Goal: Task Accomplishment & Management: Manage account settings

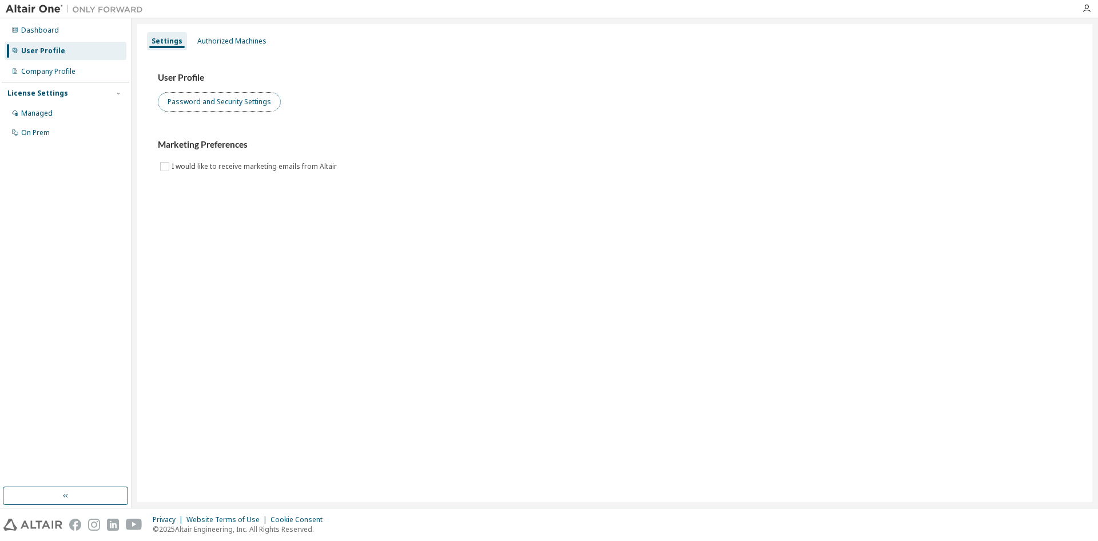
click at [220, 110] on button "Password and Security Settings" at bounding box center [219, 101] width 123 height 19
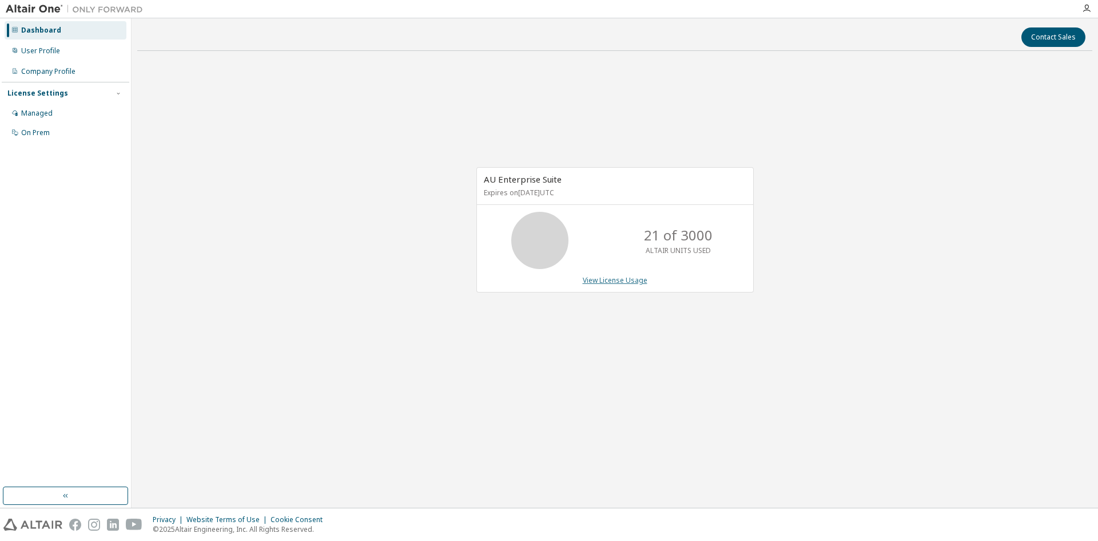
click at [614, 282] on link "View License Usage" at bounding box center [615, 280] width 65 height 10
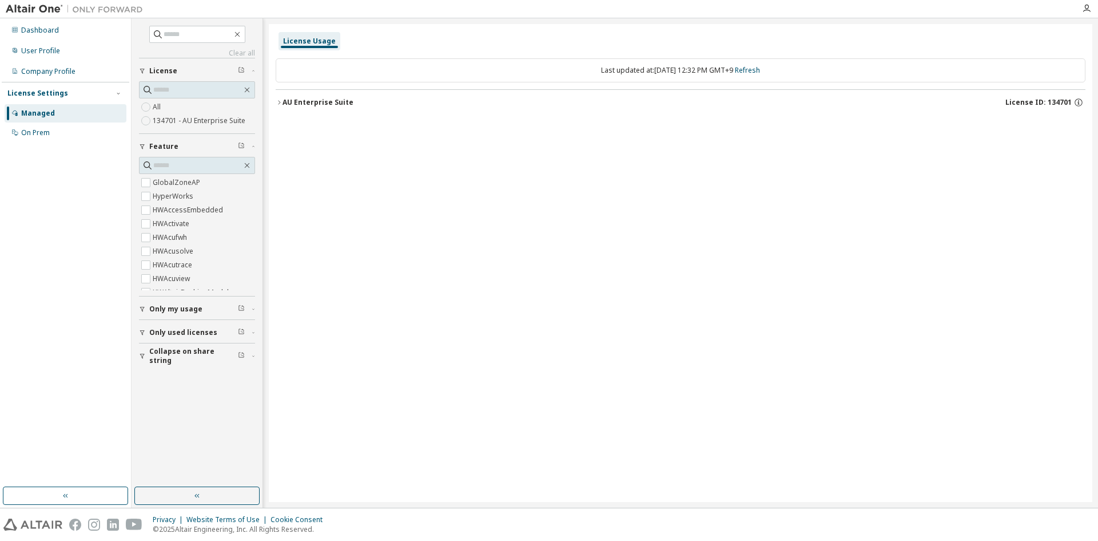
click at [180, 309] on span "Only my usage" at bounding box center [175, 308] width 53 height 9
click at [45, 137] on div "On Prem" at bounding box center [35, 132] width 29 height 9
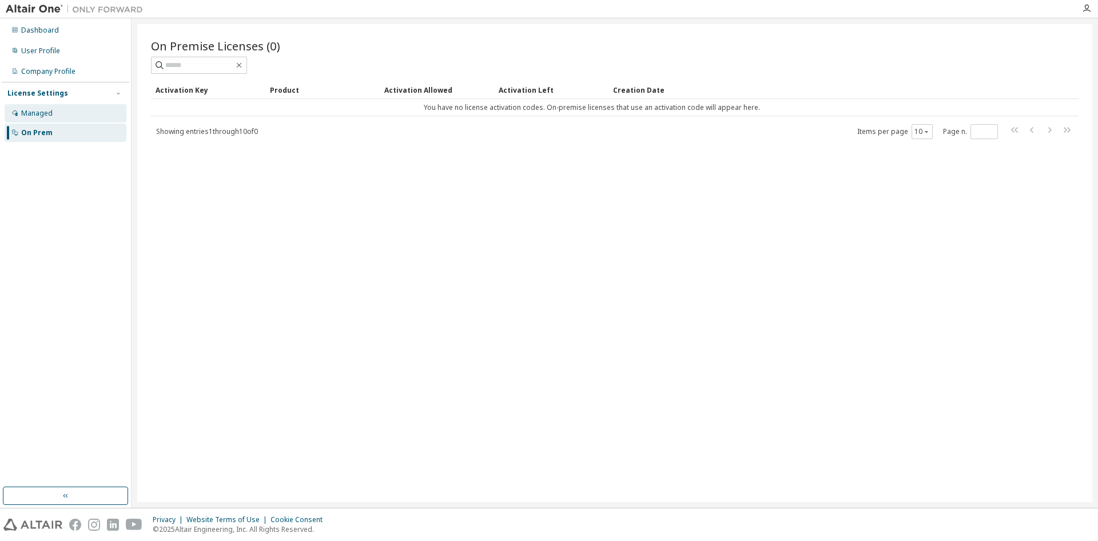
click at [26, 111] on div "Managed" at bounding box center [36, 113] width 31 height 9
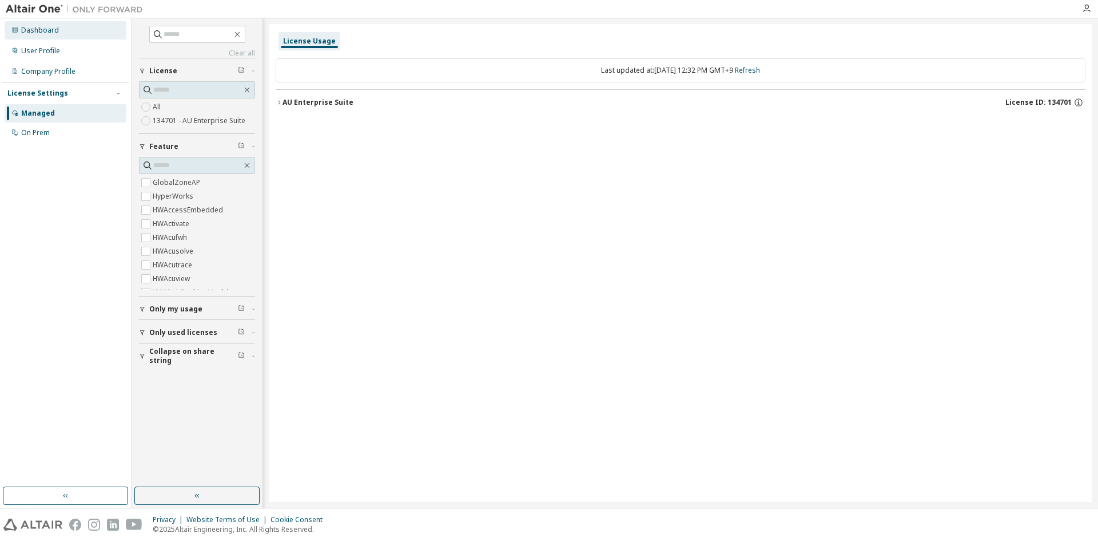
click at [34, 36] on div "Dashboard" at bounding box center [66, 30] width 122 height 18
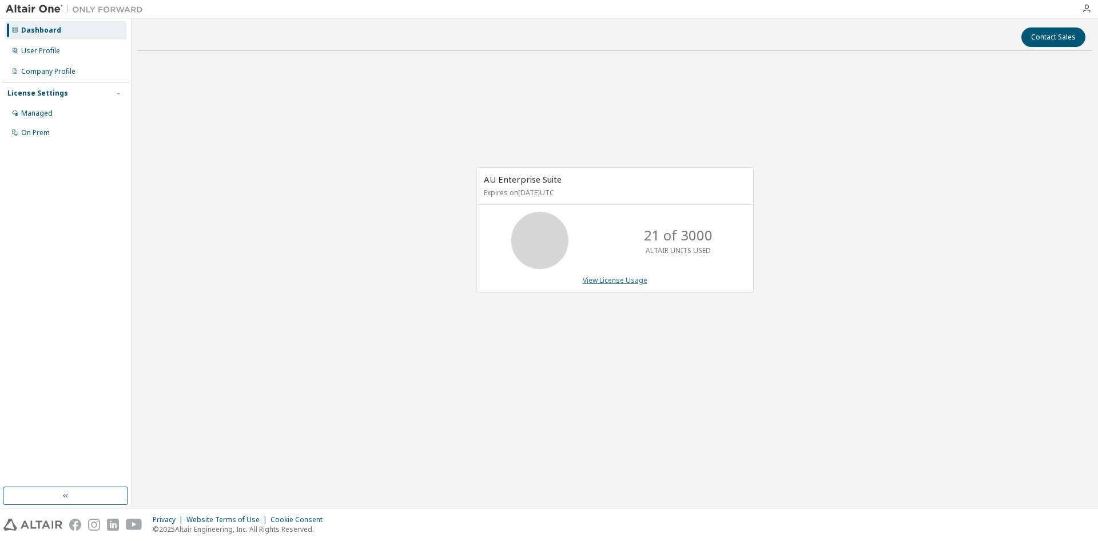
click at [598, 283] on link "View License Usage" at bounding box center [615, 280] width 65 height 10
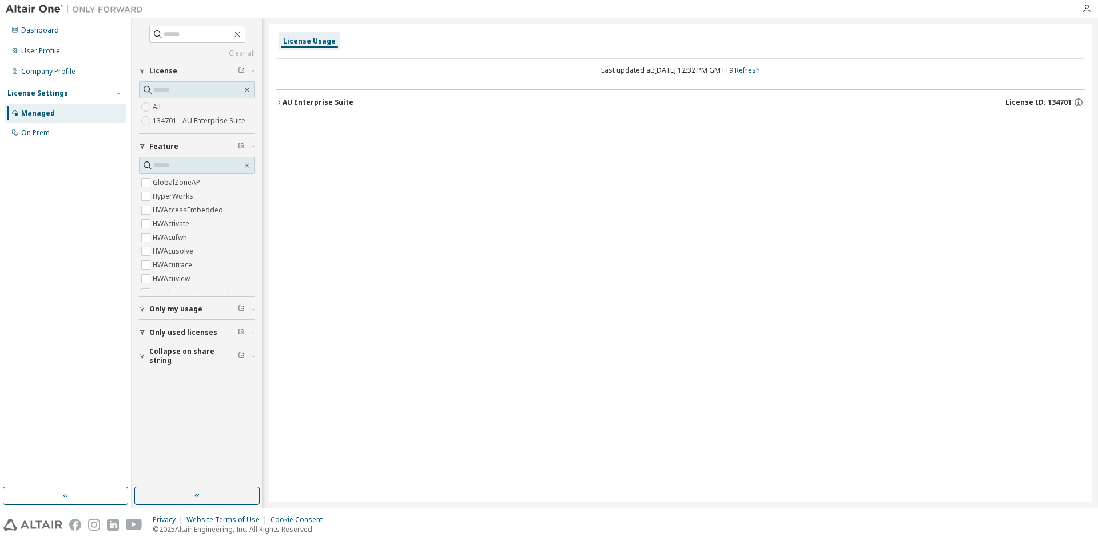
click at [1025, 102] on span "License ID: 134701" at bounding box center [1039, 102] width 66 height 9
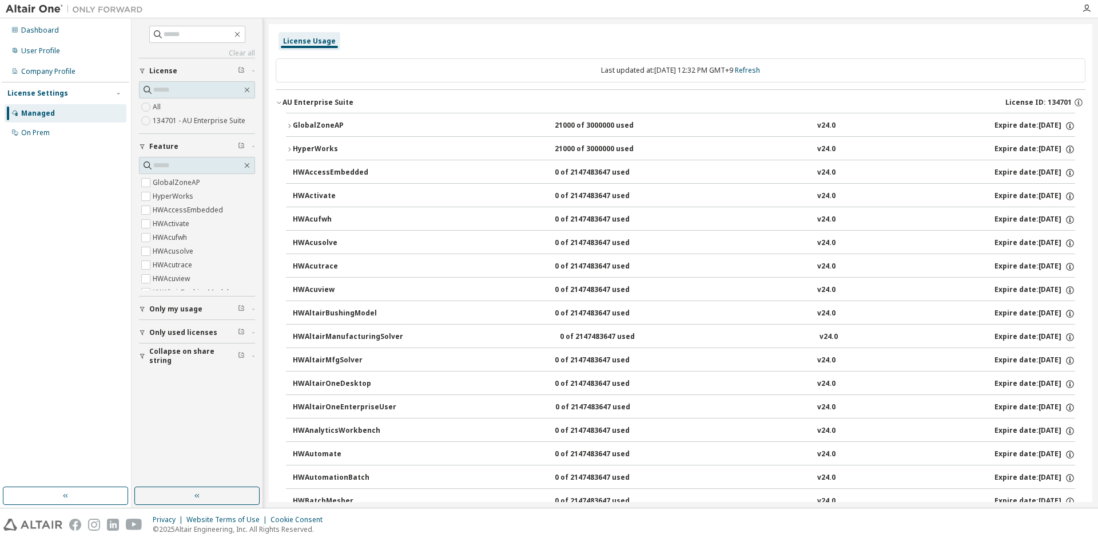
click at [817, 150] on div "v24.0" at bounding box center [826, 149] width 18 height 10
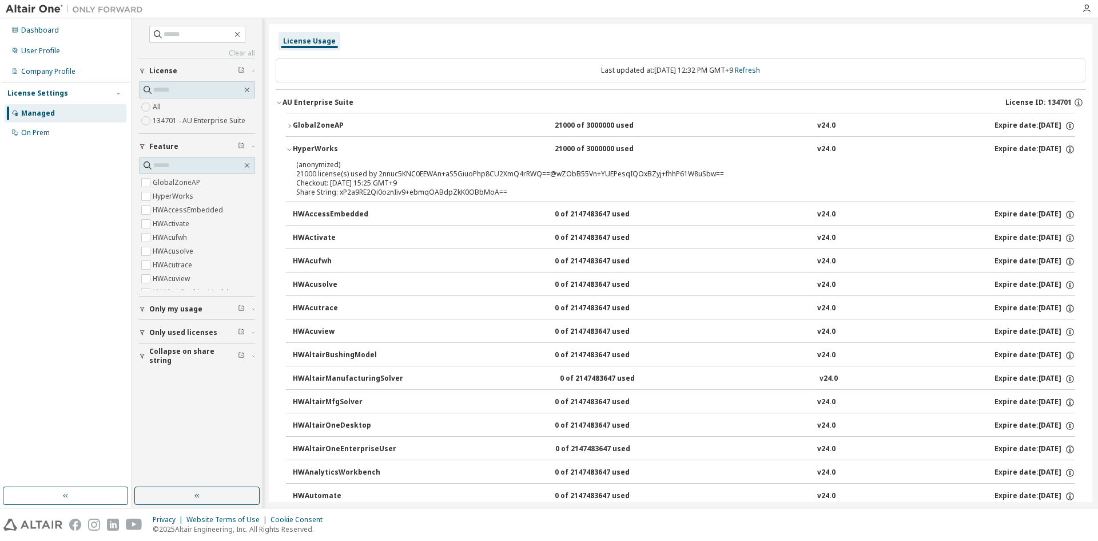
click at [435, 197] on div "Share String: xP2a9RE2Qi0oznIiv9+ebmqOABdpZkK0OBbMoA==" at bounding box center [666, 192] width 741 height 9
click at [819, 147] on div "v24.0" at bounding box center [826, 149] width 18 height 10
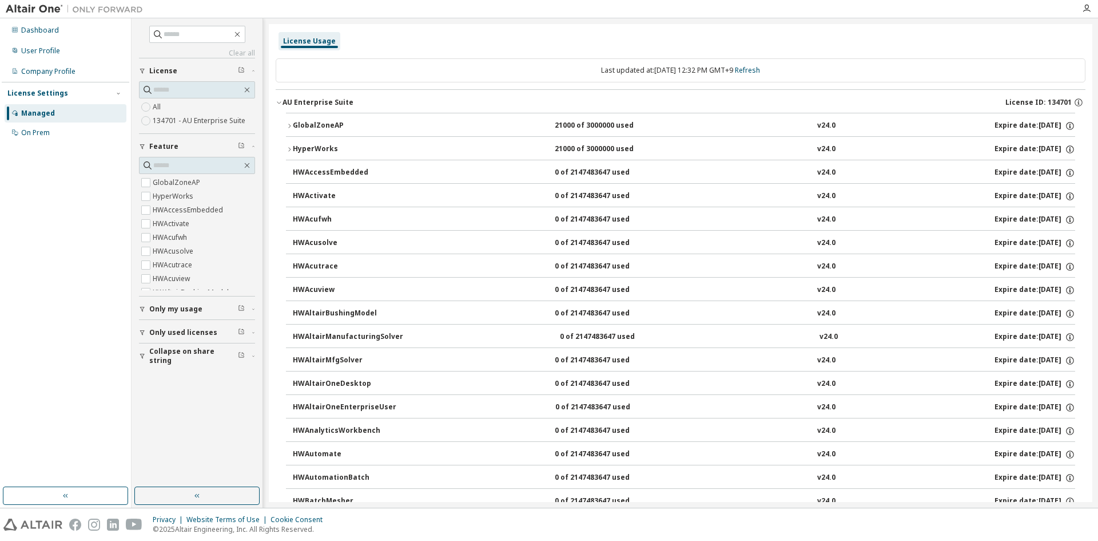
click at [819, 147] on div "v24.0" at bounding box center [826, 149] width 18 height 10
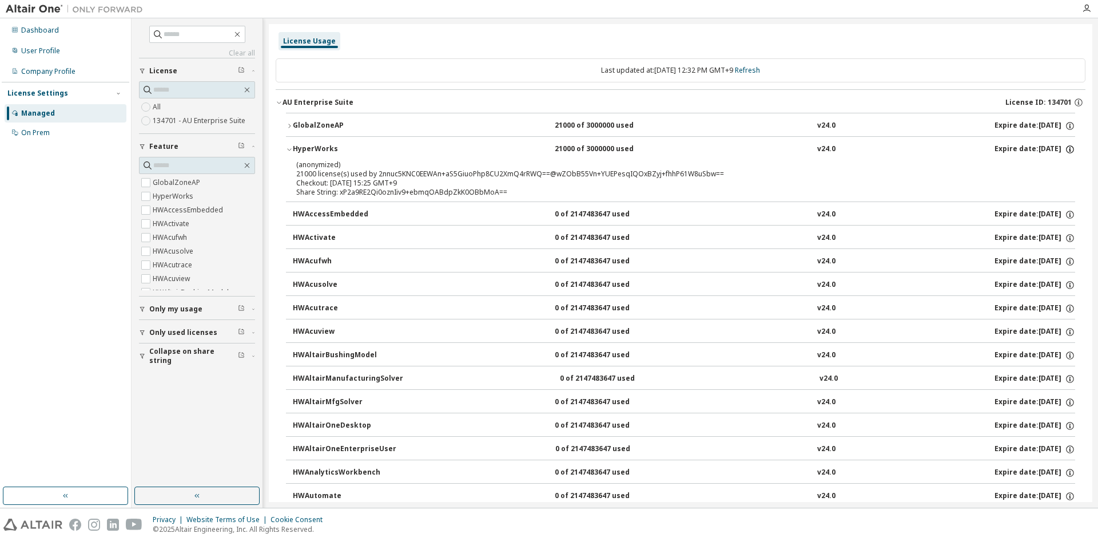
click at [1070, 148] on icon "button" at bounding box center [1070, 147] width 1 height 1
click at [1035, 167] on p "Options: NONE" at bounding box center [1036, 169] width 59 height 10
click at [1067, 146] on icon "button" at bounding box center [1070, 149] width 10 height 10
click at [532, 161] on p "(anonymized)" at bounding box center [666, 165] width 741 height 10
click at [360, 170] on div "(anonymized) 21000 license(s) used by 2nnuc5KNC0EEWAn+aS5GiuoPhp8CU2XmQ4rRWQ==@…" at bounding box center [666, 169] width 741 height 19
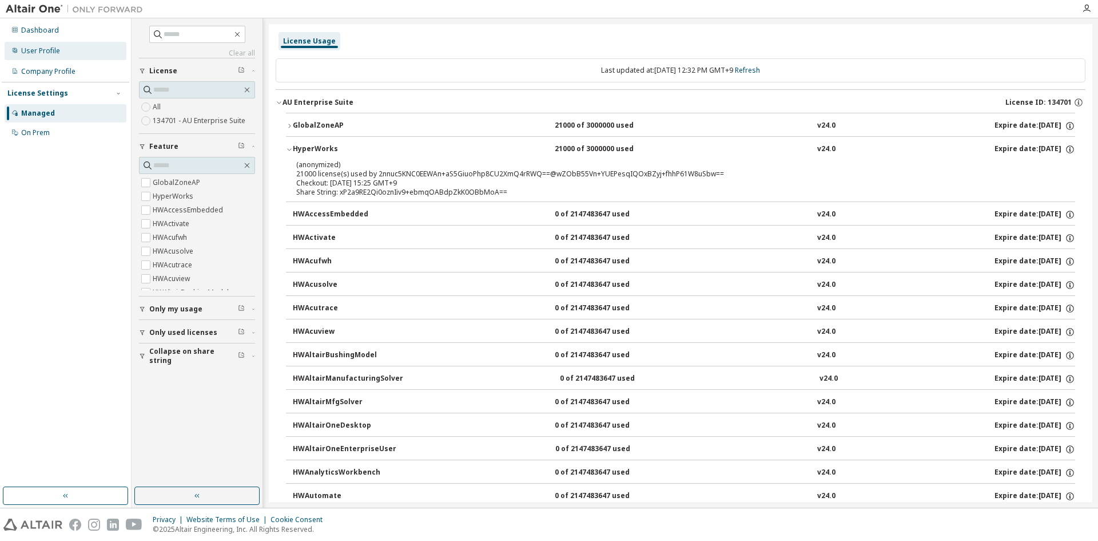
click at [55, 54] on div "User Profile" at bounding box center [40, 50] width 39 height 9
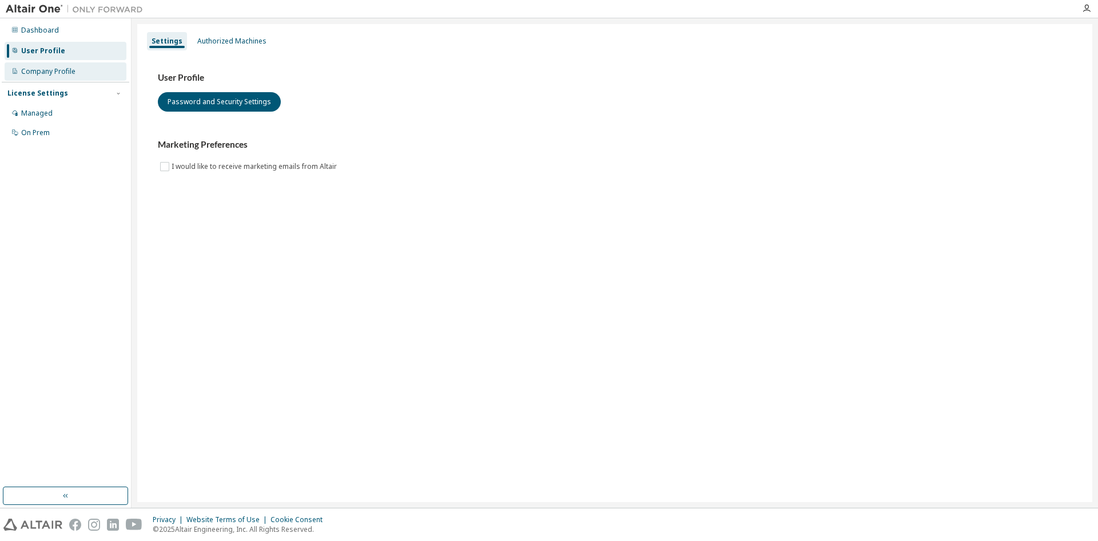
click at [47, 79] on div "Company Profile" at bounding box center [66, 71] width 122 height 18
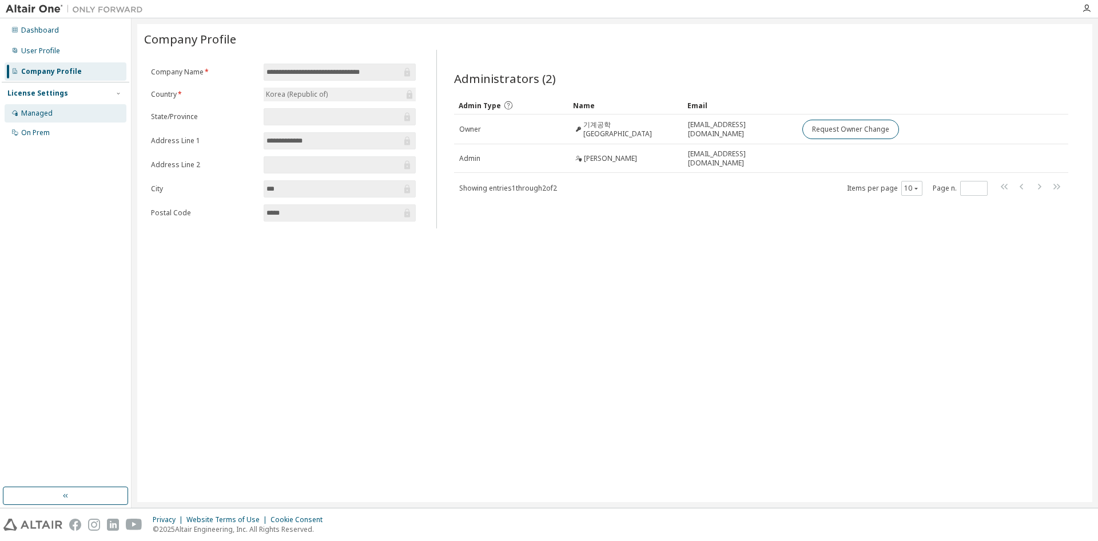
click at [56, 116] on div "Managed" at bounding box center [66, 113] width 122 height 18
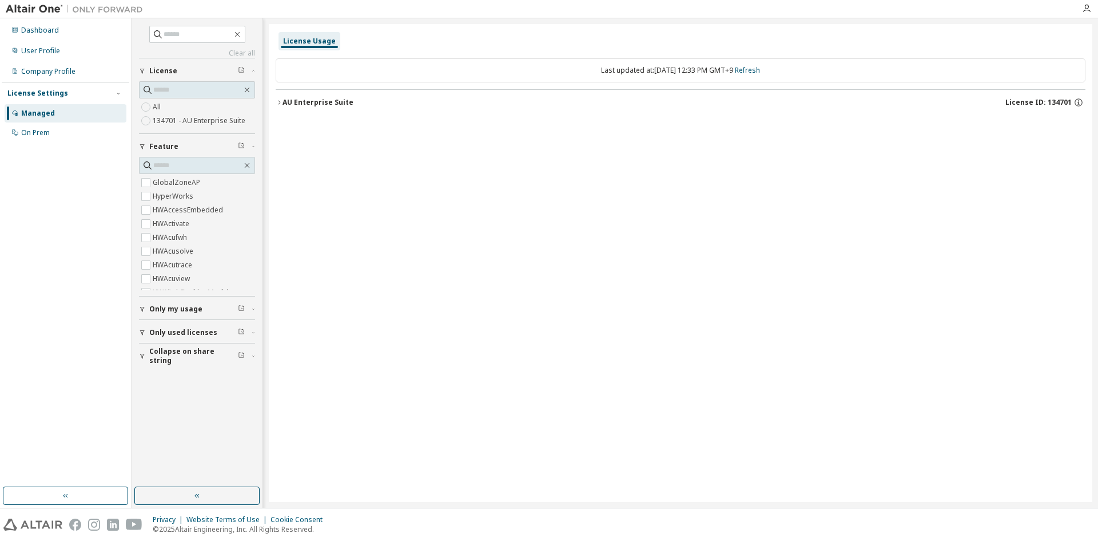
click at [29, 10] on img at bounding box center [77, 8] width 143 height 11
click at [110, 9] on img at bounding box center [77, 8] width 143 height 11
click at [45, 4] on img at bounding box center [77, 8] width 143 height 11
